Goal: Book appointment/travel/reservation

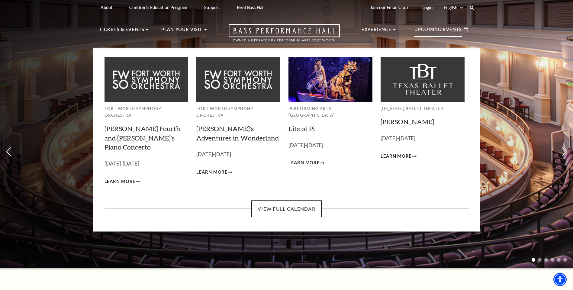
click at [445, 36] on p "Upcoming Events" at bounding box center [438, 31] width 48 height 11
click at [277, 201] on link "View Full Calendar" at bounding box center [286, 209] width 70 height 17
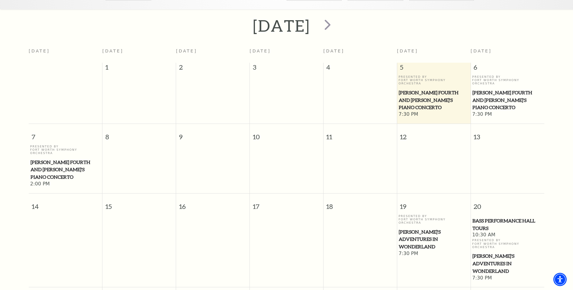
scroll to position [144, 0]
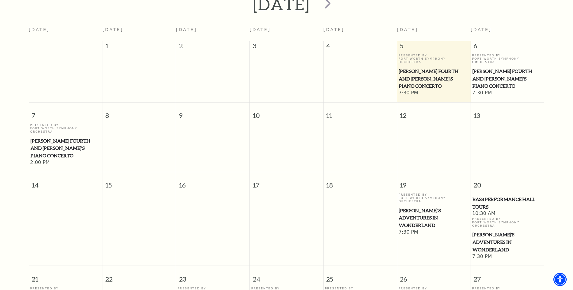
click at [451, 90] on span "7:30 PM" at bounding box center [433, 93] width 70 height 7
click at [520, 103] on span "13" at bounding box center [507, 113] width 73 height 21
click at [506, 90] on span "7:30 PM" at bounding box center [507, 93] width 71 height 7
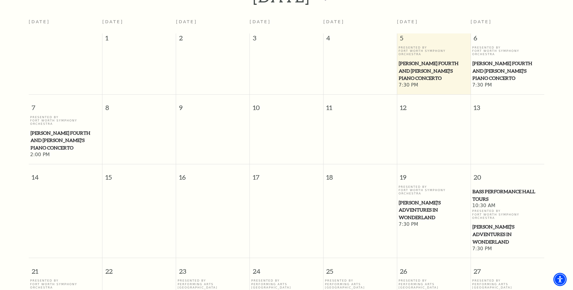
scroll to position [147, 0]
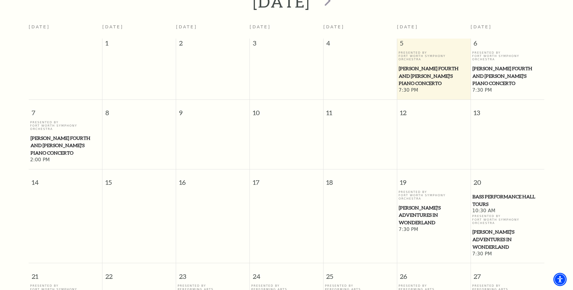
click at [502, 170] on span "20" at bounding box center [507, 180] width 73 height 21
click at [444, 121] on td at bounding box center [434, 142] width 74 height 43
click at [542, 103] on span "13" at bounding box center [507, 110] width 73 height 21
click at [367, 124] on td at bounding box center [360, 142] width 74 height 43
click at [488, 69] on span "[PERSON_NAME] Fourth and [PERSON_NAME]'s Piano Concerto" at bounding box center [507, 76] width 70 height 22
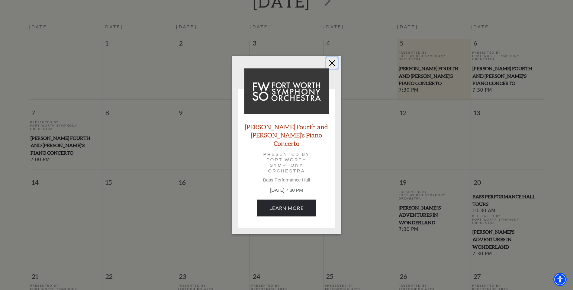
click at [331, 67] on button "Close" at bounding box center [331, 62] width 11 height 11
